Goal: Task Accomplishment & Management: Manage account settings

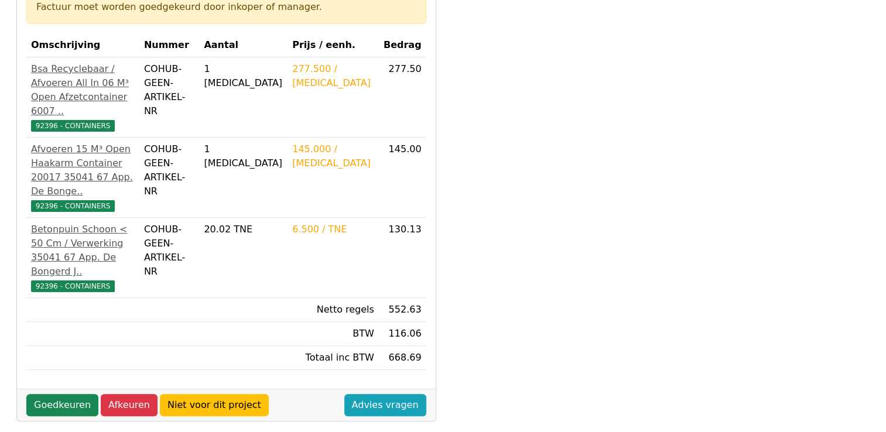
scroll to position [234, 0]
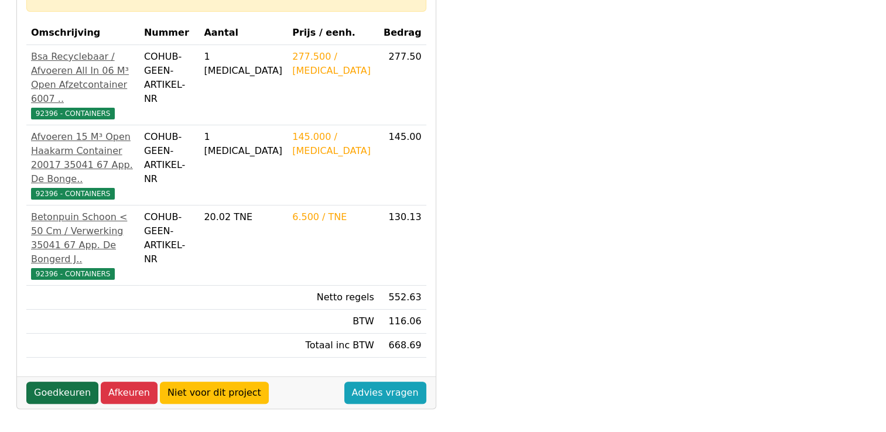
click at [56, 382] on link "Goedkeuren" at bounding box center [62, 393] width 72 height 22
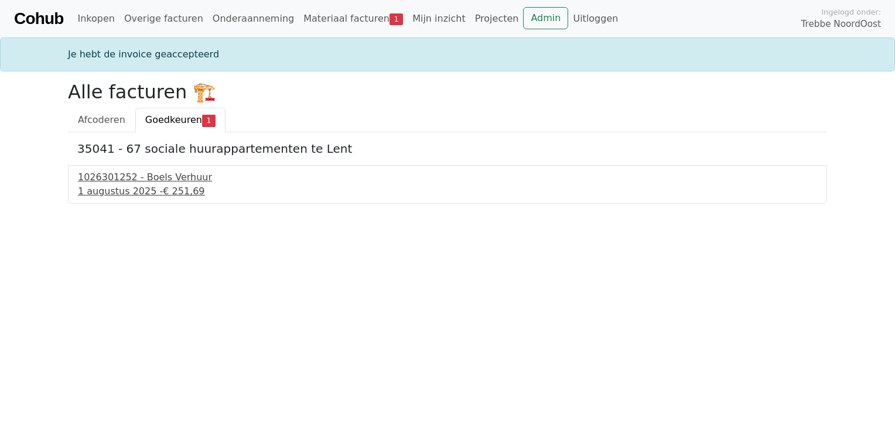
click at [149, 189] on div "[DATE] - € 251,69" at bounding box center [447, 192] width 739 height 14
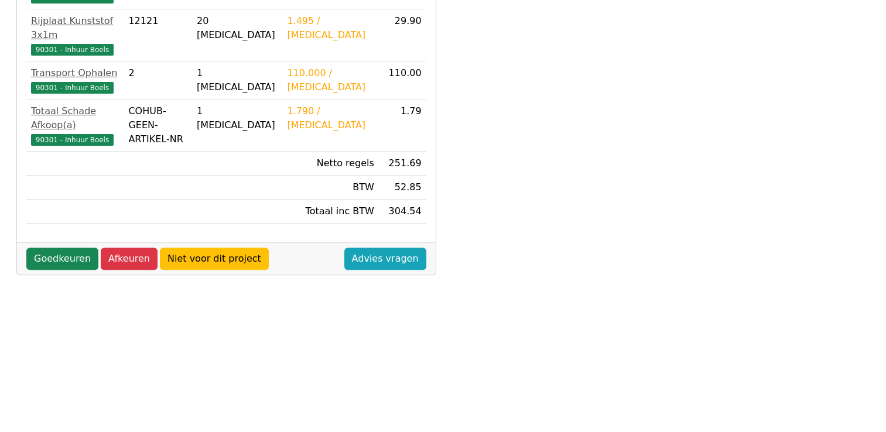
scroll to position [351, 0]
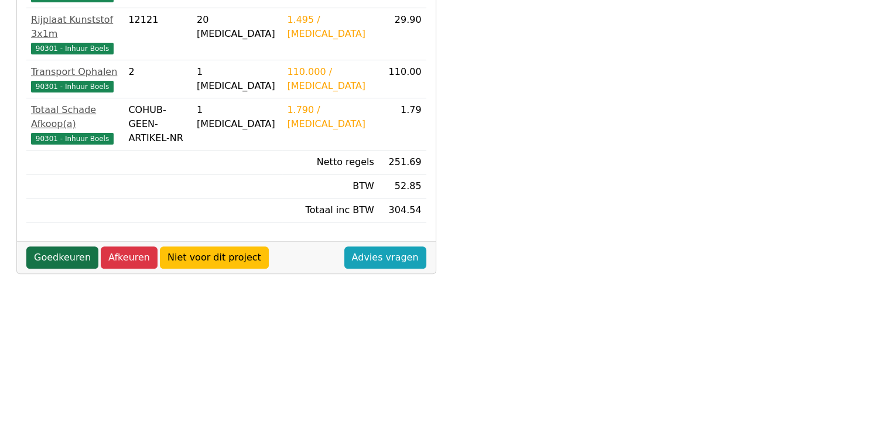
click at [64, 247] on link "Goedkeuren" at bounding box center [62, 258] width 72 height 22
